Goal: Complete application form

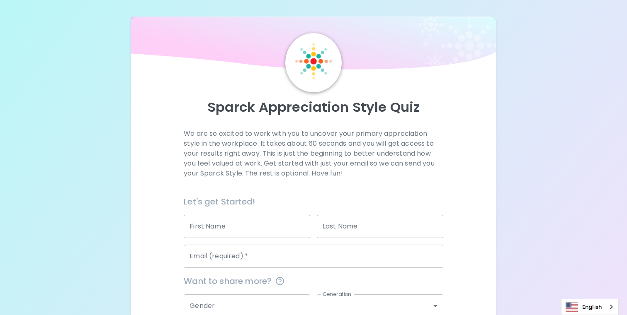
click at [223, 228] on input "First Name" at bounding box center [247, 226] width 126 height 23
type input "Ioel"
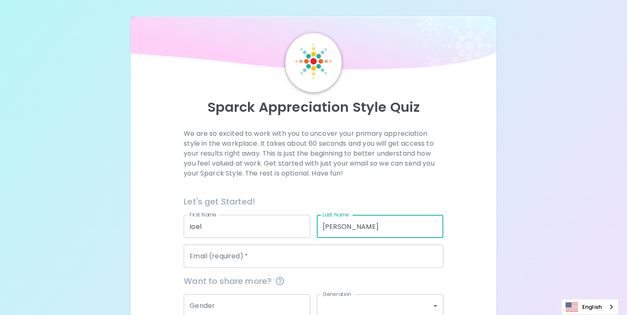
type input "[PERSON_NAME]"
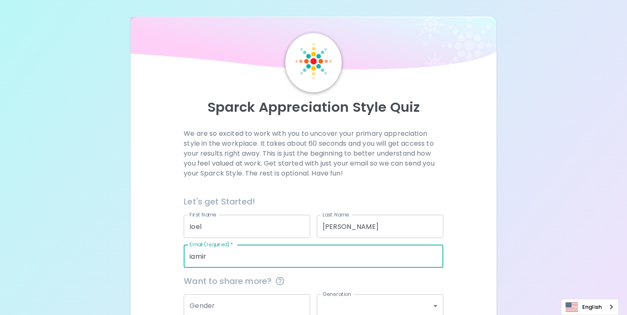
type input "[EMAIL_ADDRESS][DOMAIN_NAME]"
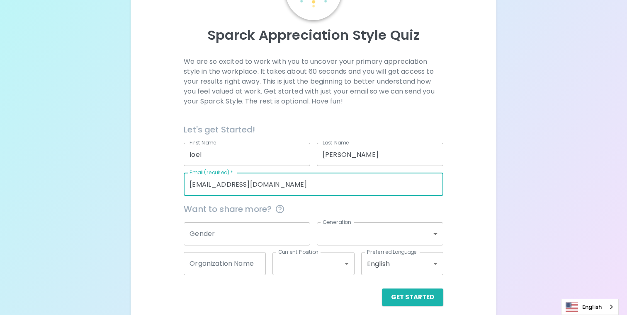
scroll to position [80, 0]
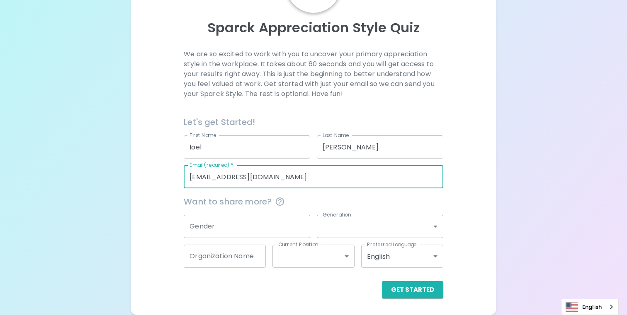
click at [240, 228] on input "Gender" at bounding box center [247, 226] width 126 height 23
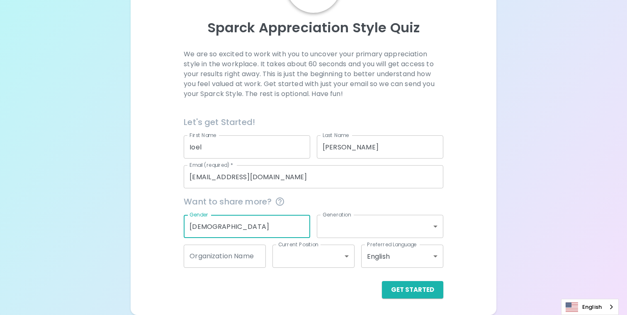
type input "[DEMOGRAPHIC_DATA]"
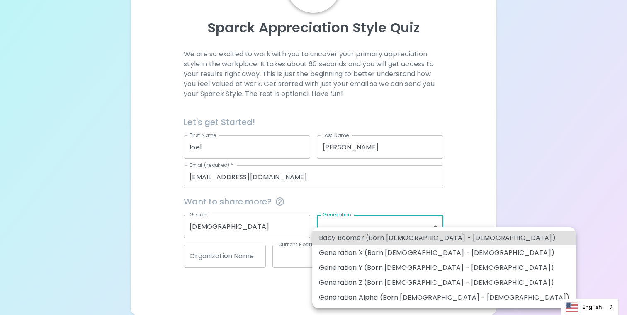
click at [359, 230] on body "Sparck Appreciation Style Quiz We are so excited to work with you to uncover yo…" at bounding box center [313, 117] width 627 height 395
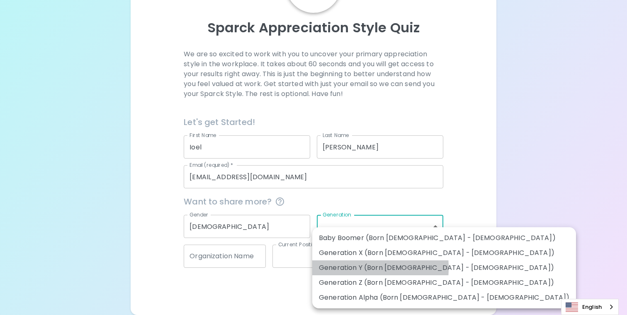
click at [346, 268] on li "Generation Y (Born [DEMOGRAPHIC_DATA] - [DEMOGRAPHIC_DATA])" at bounding box center [444, 268] width 264 height 15
type input "generation_y"
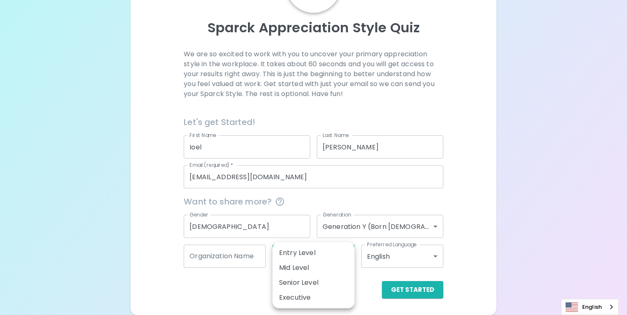
click at [288, 257] on body "Sparck Appreciation Style Quiz We are so excited to work with you to uncover yo…" at bounding box center [313, 117] width 627 height 395
click at [291, 279] on li "Senior Level" at bounding box center [313, 283] width 82 height 15
type input "senior_level"
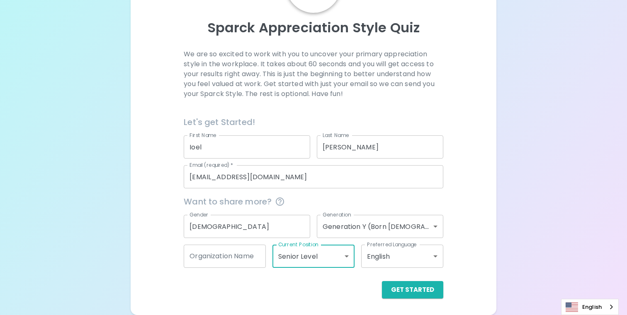
click at [218, 258] on input "Organization Name" at bounding box center [225, 256] width 82 height 23
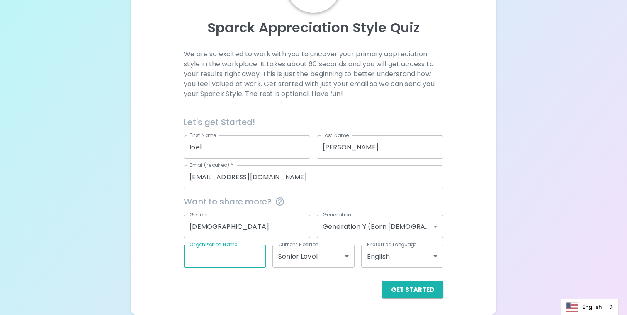
click at [382, 281] on button "Get Started" at bounding box center [412, 289] width 61 height 17
type input "p"
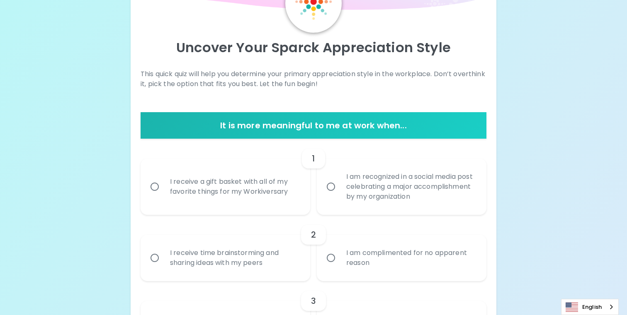
scroll to position [61, 0]
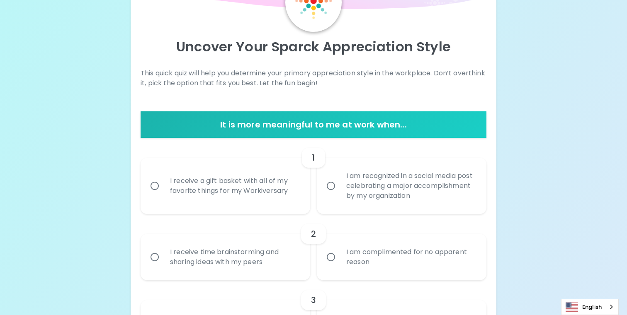
click at [154, 185] on input "I receive a gift basket with all of my favorite things for my Workiversary" at bounding box center [154, 185] width 17 height 17
radio input "true"
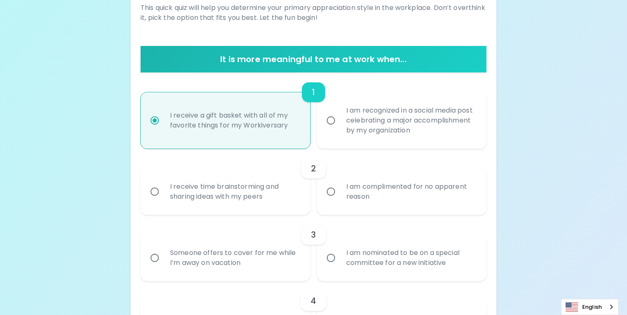
scroll to position [127, 0]
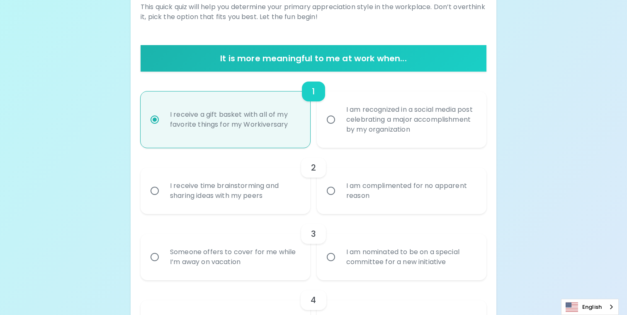
click at [160, 191] on input "I receive time brainstorming and sharing ideas with my peers" at bounding box center [154, 190] width 17 height 17
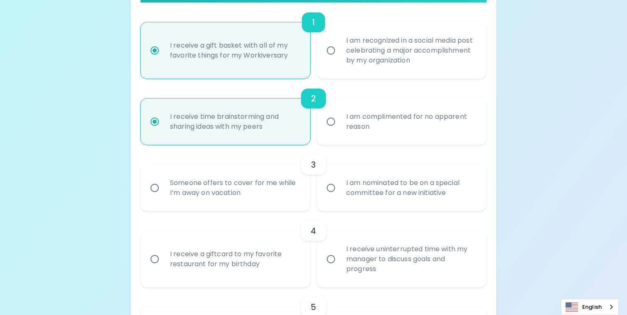
scroll to position [198, 0]
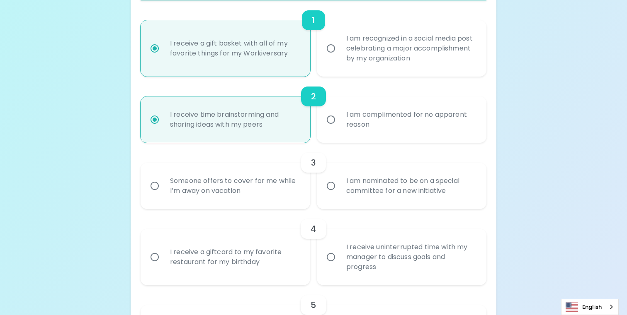
radio input "true"
click at [334, 185] on input "I am nominated to be on a special committee for a new initiative" at bounding box center [330, 185] width 17 height 17
radio input "false"
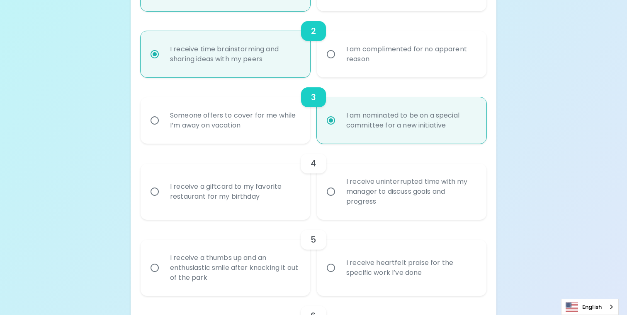
scroll to position [264, 0]
radio input "true"
click at [332, 193] on input "I receive uninterrupted time with my manager to discuss goals and progress" at bounding box center [330, 190] width 17 height 17
radio input "false"
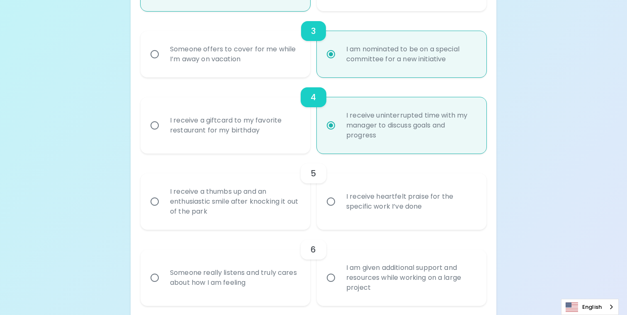
scroll to position [331, 0]
radio input "true"
click at [161, 201] on input "I receive a thumbs up and an enthusiastic smile after knocking it out of the pa…" at bounding box center [154, 200] width 17 height 17
radio input "false"
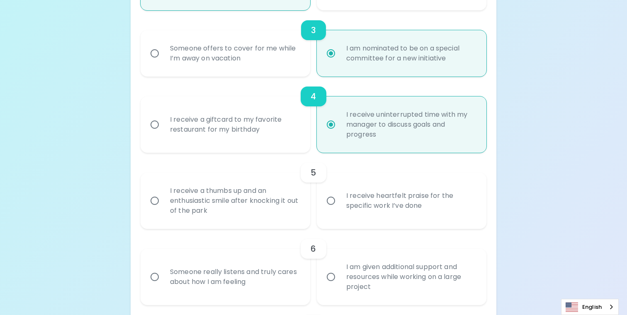
radio input "false"
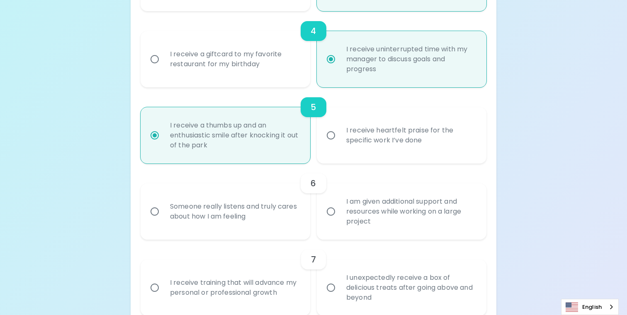
scroll to position [397, 0]
radio input "true"
click at [262, 206] on div "Someone really listens and truly cares about how I am feeling" at bounding box center [234, 211] width 142 height 40
click at [163, 206] on input "Someone really listens and truly cares about how I am feeling" at bounding box center [154, 210] width 17 height 17
radio input "false"
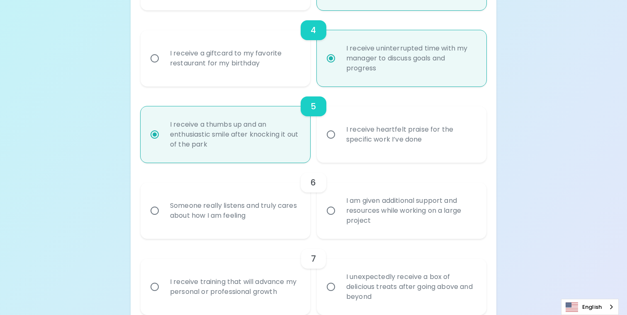
radio input "false"
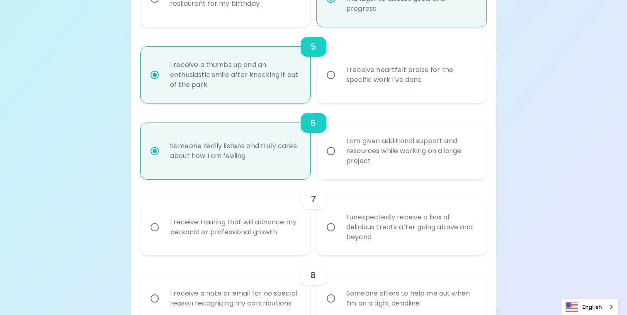
scroll to position [463, 0]
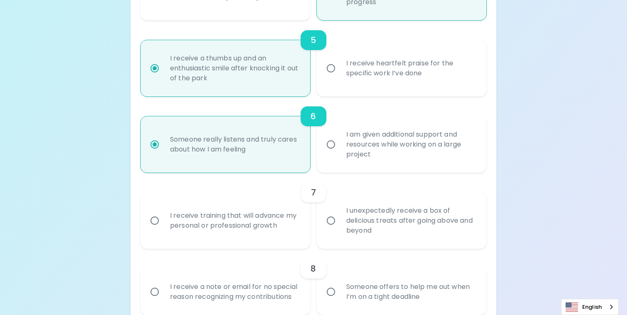
radio input "true"
click at [219, 221] on div "I receive training that will advance my personal or professional growth" at bounding box center [234, 221] width 142 height 40
click at [163, 221] on input "I receive training that will advance my personal or professional growth" at bounding box center [154, 220] width 17 height 17
radio input "false"
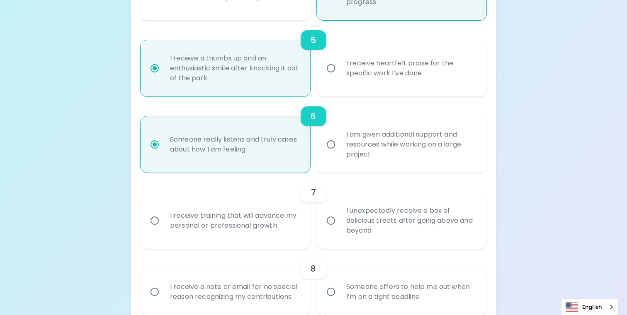
radio input "false"
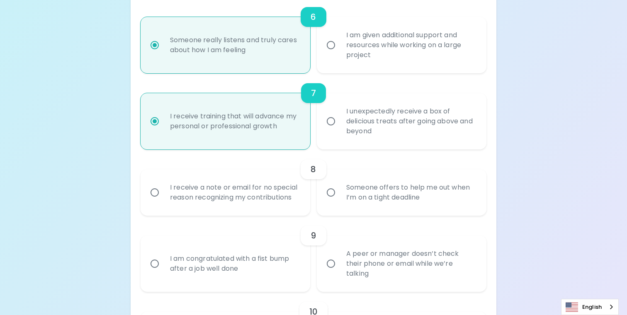
scroll to position [566, 0]
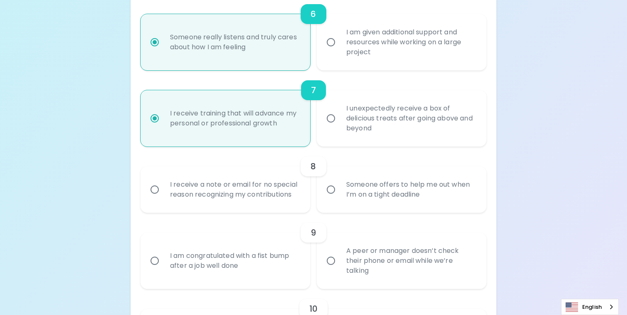
radio input "true"
click at [381, 192] on div "Someone offers to help me out when I’m on a tight deadline" at bounding box center [410, 190] width 142 height 40
click at [339, 192] on input "Someone offers to help me out when I’m on a tight deadline" at bounding box center [330, 189] width 17 height 17
radio input "false"
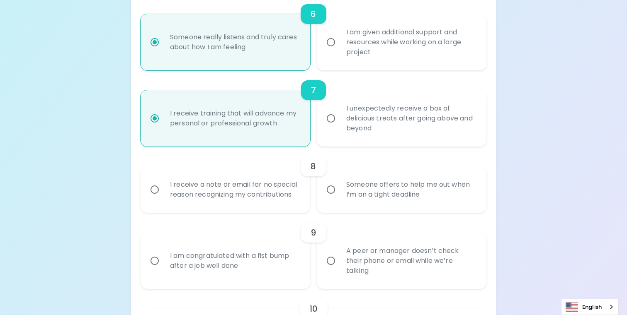
radio input "false"
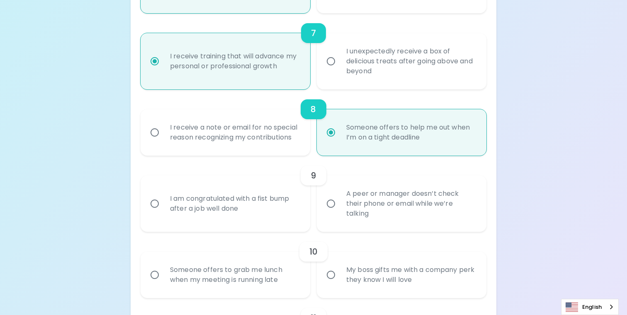
scroll to position [632, 0]
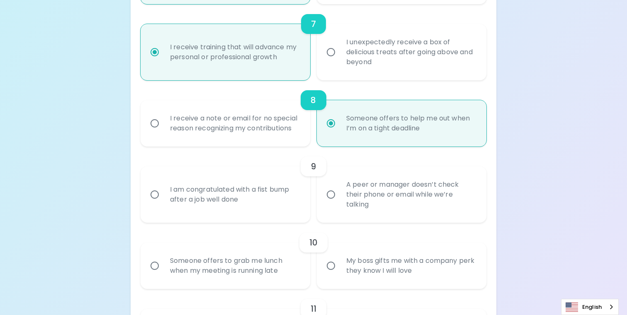
radio input "true"
click at [250, 190] on div "I am congratulated with a fist bump after a job well done" at bounding box center [234, 195] width 142 height 40
click at [163, 190] on input "I am congratulated with a fist bump after a job well done" at bounding box center [154, 194] width 17 height 17
radio input "false"
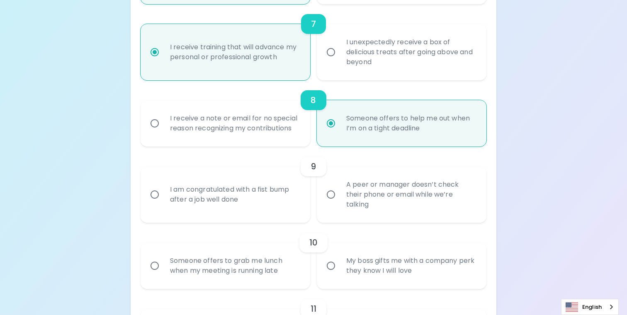
radio input "false"
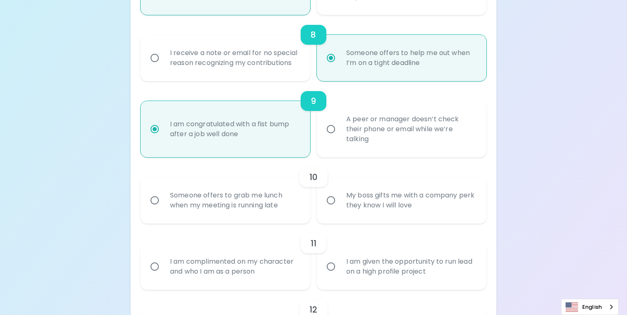
scroll to position [698, 0]
radio input "true"
click at [247, 196] on div "Someone offers to grab me lunch when my meeting is running late" at bounding box center [234, 200] width 142 height 40
click at [163, 196] on input "Someone offers to grab me lunch when my meeting is running late" at bounding box center [154, 199] width 17 height 17
radio input "false"
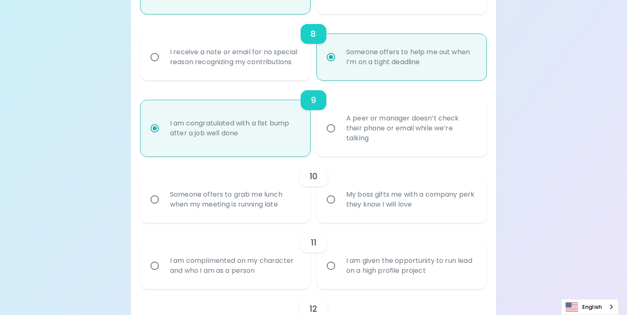
radio input "false"
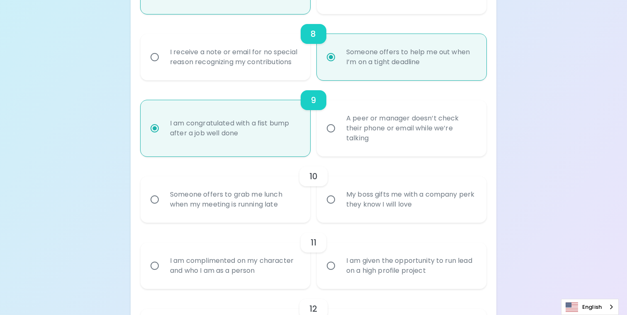
radio input "false"
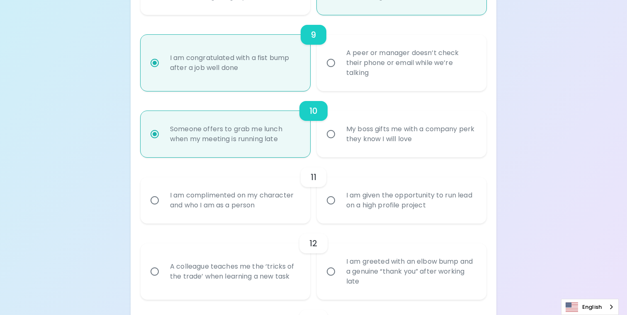
scroll to position [765, 0]
radio input "true"
click at [271, 197] on div "I am complimented on my character and who I am as a person" at bounding box center [234, 200] width 142 height 40
click at [163, 197] on input "I am complimented on my character and who I am as a person" at bounding box center [154, 199] width 17 height 17
radio input "false"
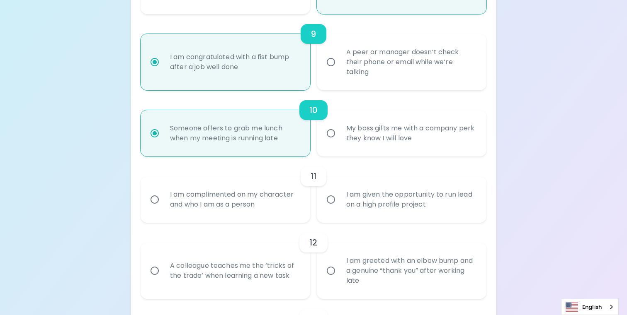
radio input "false"
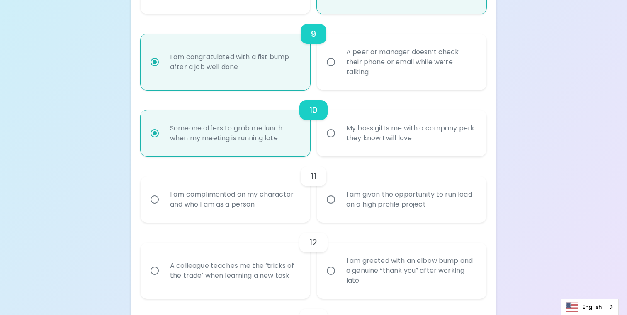
radio input "false"
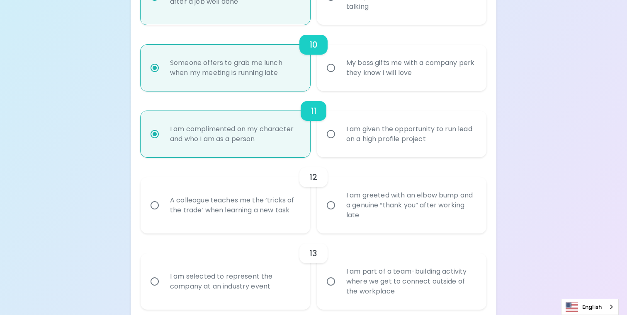
scroll to position [831, 0]
radio input "true"
click at [236, 191] on div "A colleague teaches me the ‘tricks of the trade’ when learning a new task" at bounding box center [234, 205] width 142 height 40
click at [163, 196] on input "A colleague teaches me the ‘tricks of the trade’ when learning a new task" at bounding box center [154, 204] width 17 height 17
radio input "false"
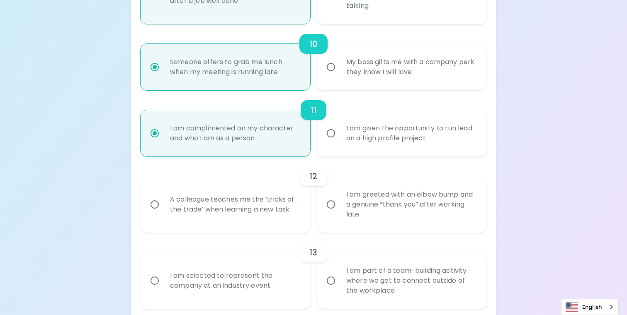
radio input "false"
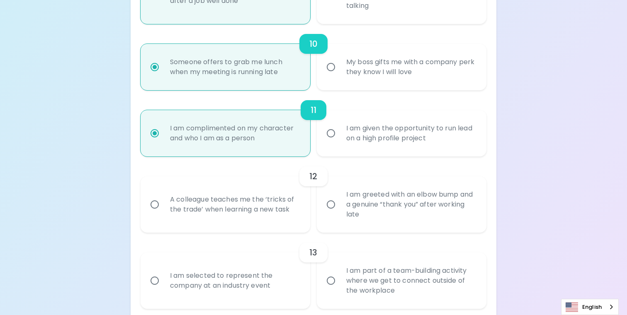
radio input "false"
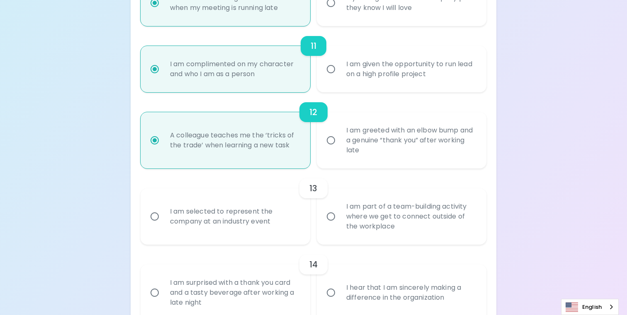
scroll to position [897, 0]
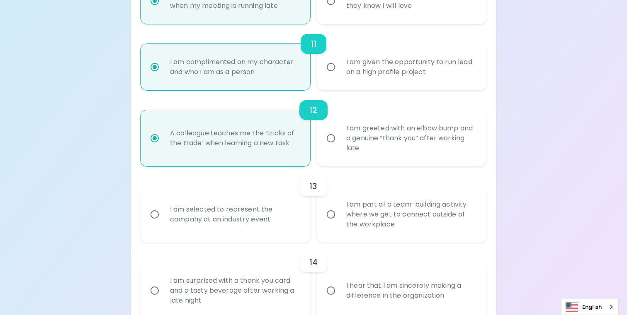
radio input "true"
click at [445, 213] on div "I am part of a team-building activity where we get to connect outside of the wo…" at bounding box center [410, 215] width 142 height 50
click at [339, 213] on input "I am part of a team-building activity where we get to connect outside of the wo…" at bounding box center [330, 214] width 17 height 17
radio input "false"
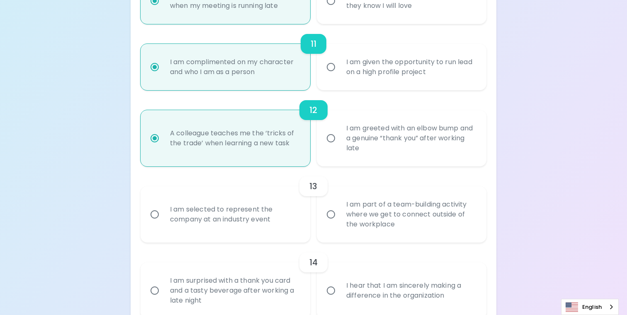
radio input "false"
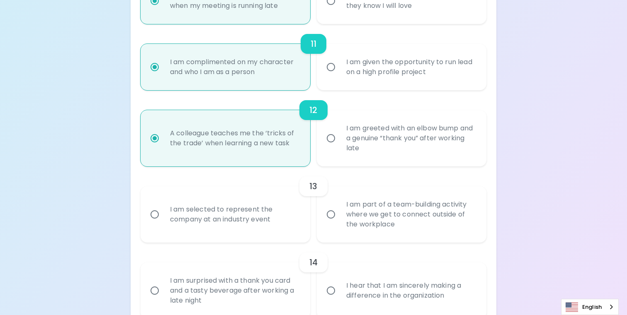
radio input "false"
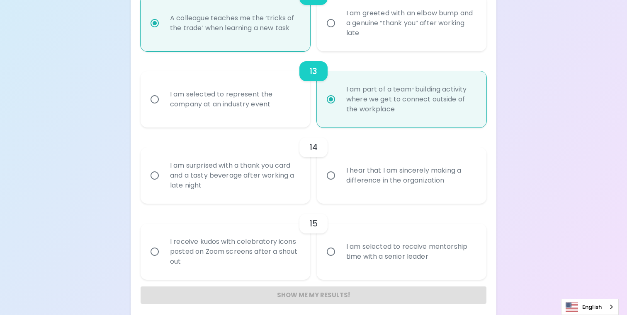
scroll to position [1018, 0]
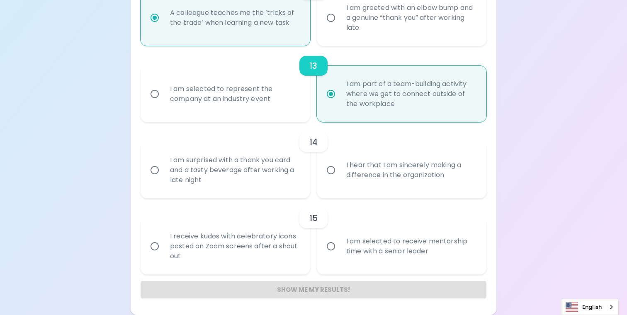
radio input "true"
click at [433, 183] on div "I hear that I am sincerely making a difference in the organization" at bounding box center [410, 170] width 142 height 40
click at [339, 179] on input "I hear that I am sincerely making a difference in the organization" at bounding box center [330, 170] width 17 height 17
radio input "false"
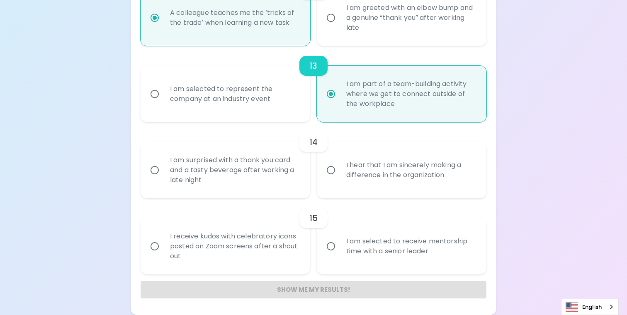
radio input "false"
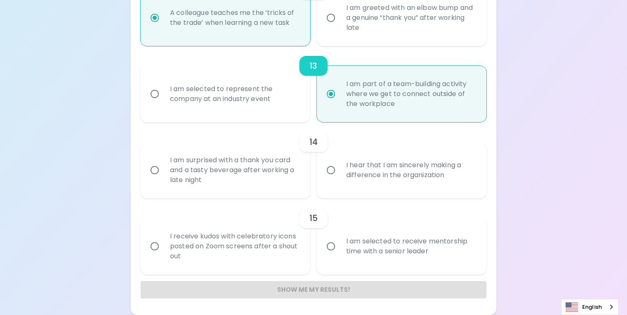
radio input "false"
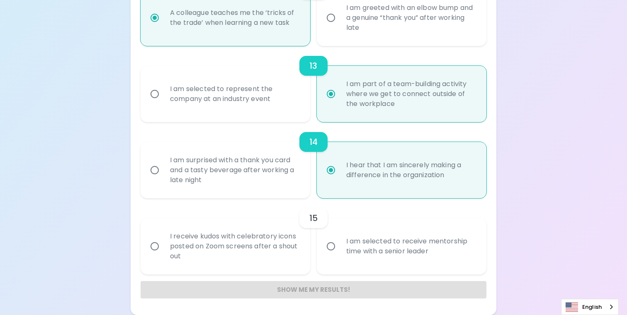
radio input "true"
click at [441, 236] on div "I am selected to receive mentorship time with a senior leader" at bounding box center [410, 247] width 142 height 40
click at [339, 238] on input "I am selected to receive mentorship time with a senior leader" at bounding box center [330, 246] width 17 height 17
radio input "false"
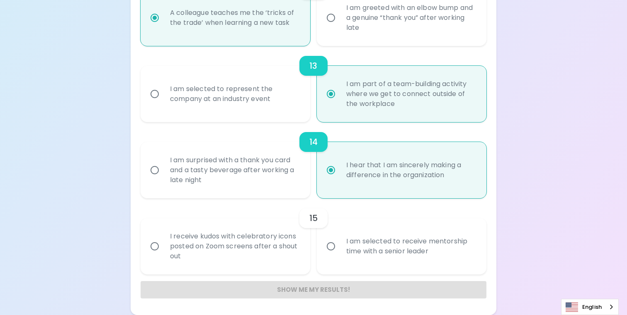
radio input "false"
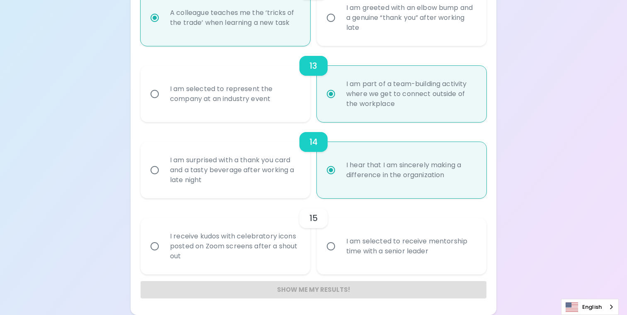
radio input "false"
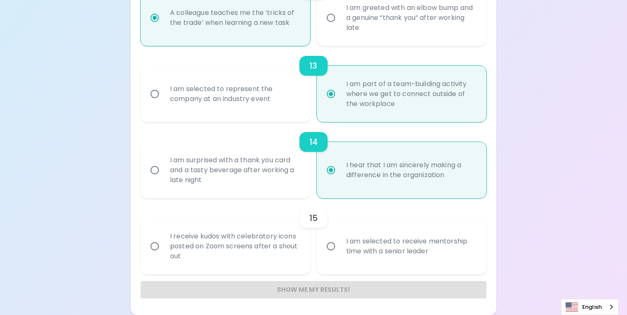
radio input "false"
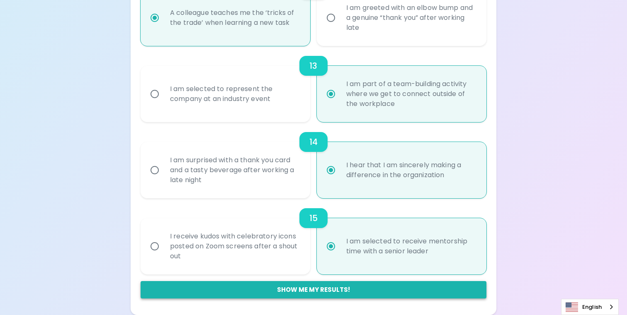
radio input "true"
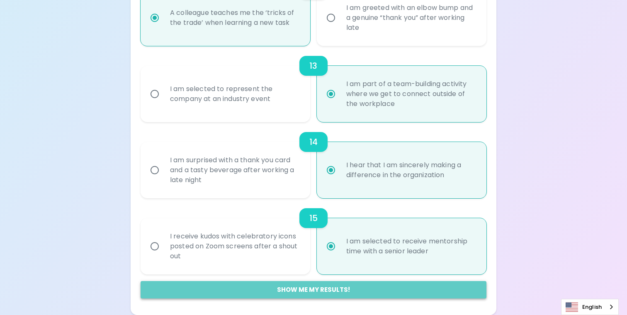
click at [306, 288] on button "Show me my results!" at bounding box center [313, 289] width 346 height 17
radio input "false"
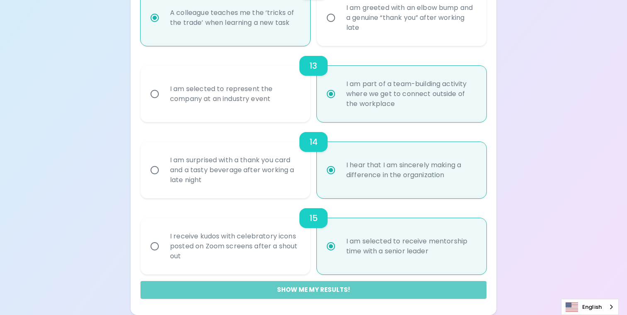
radio input "false"
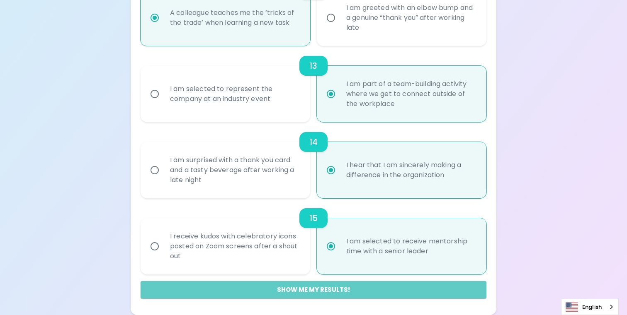
radio input "false"
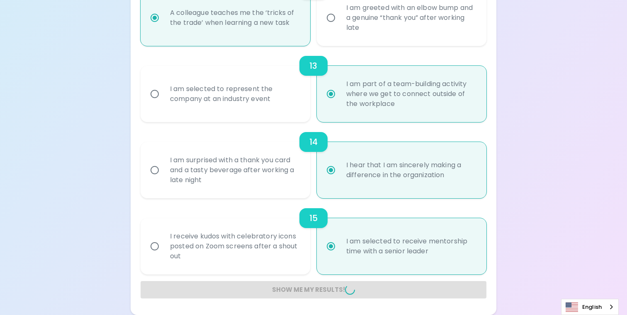
radio input "false"
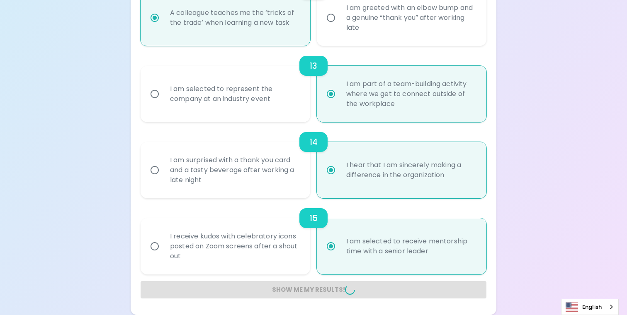
radio input "false"
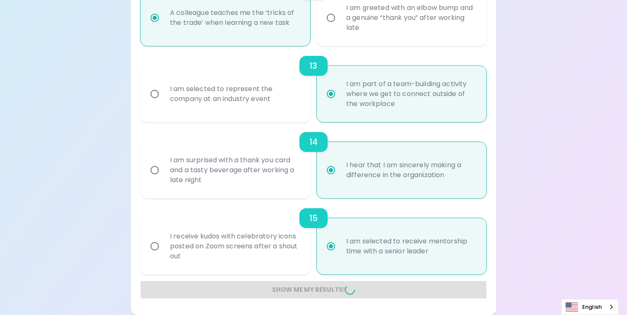
radio input "false"
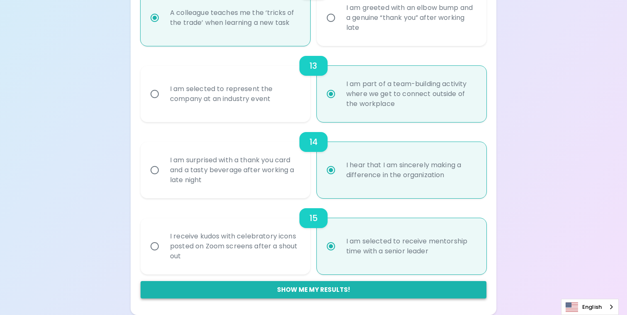
scroll to position [172, 0]
